Goal: Find specific page/section: Find specific page/section

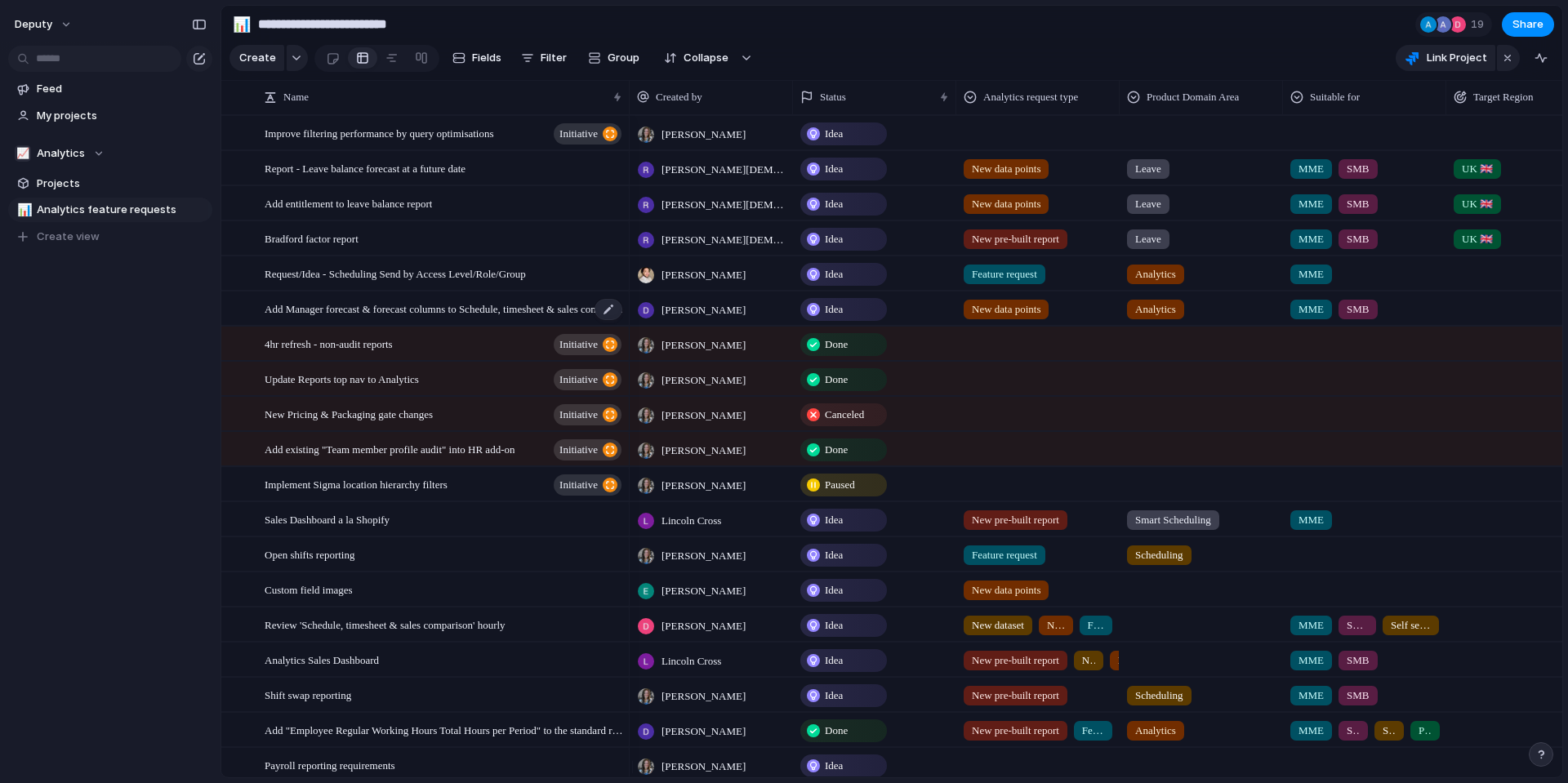
click at [376, 318] on span "Add Manager forecast & forecast columns to Schedule, timesheet & sales comparis…" at bounding box center [443, 308] width 359 height 18
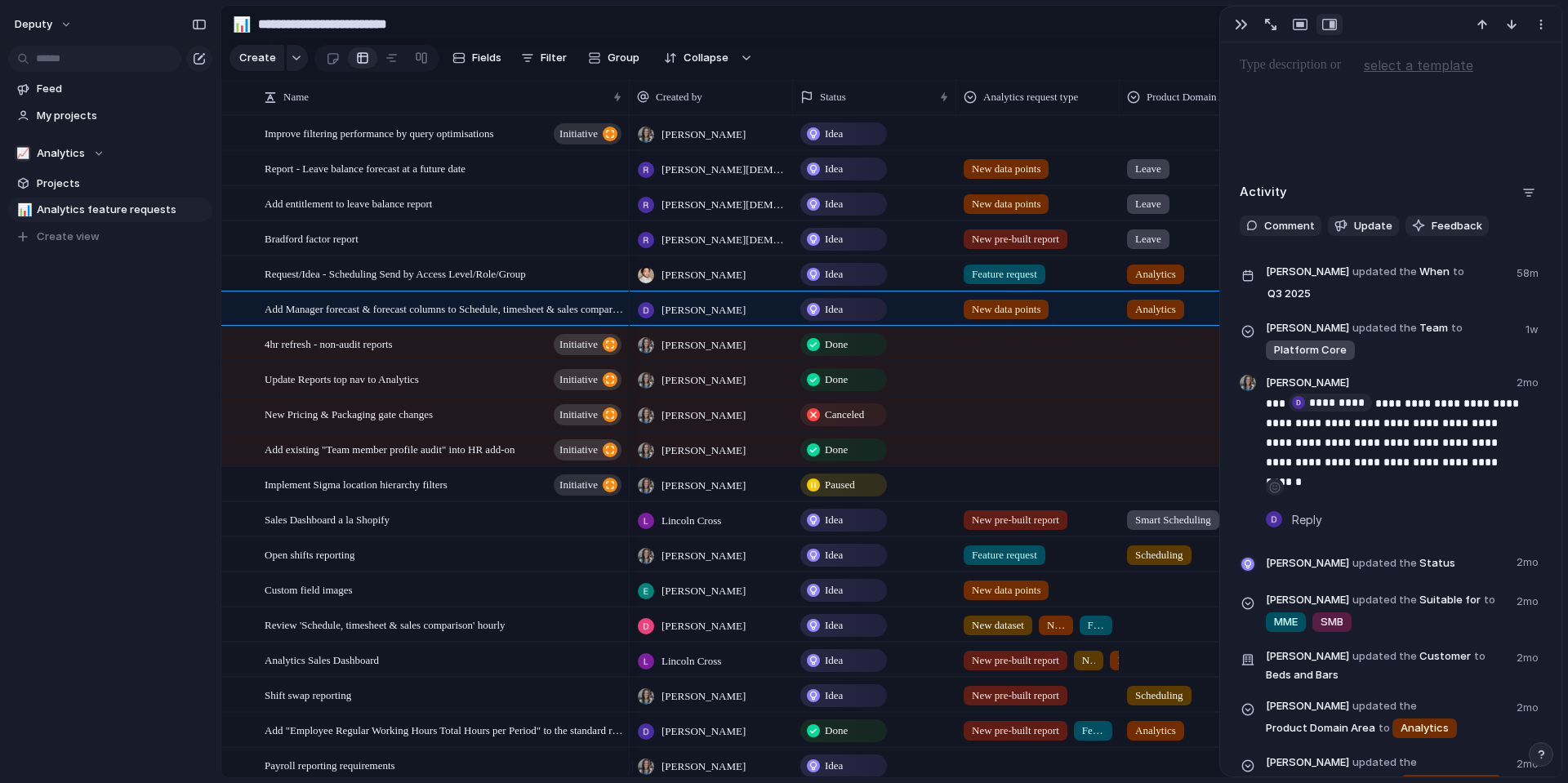
scroll to position [973, 0]
